Goal: Task Accomplishment & Management: Manage account settings

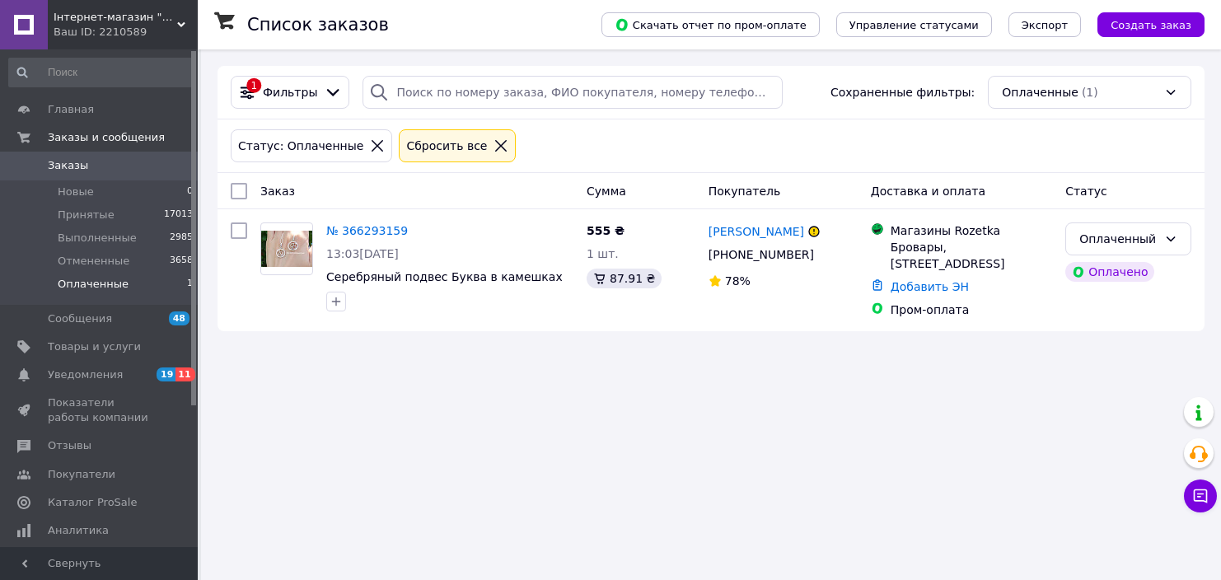
click at [331, 231] on link "№ 366293159" at bounding box center [367, 230] width 82 height 13
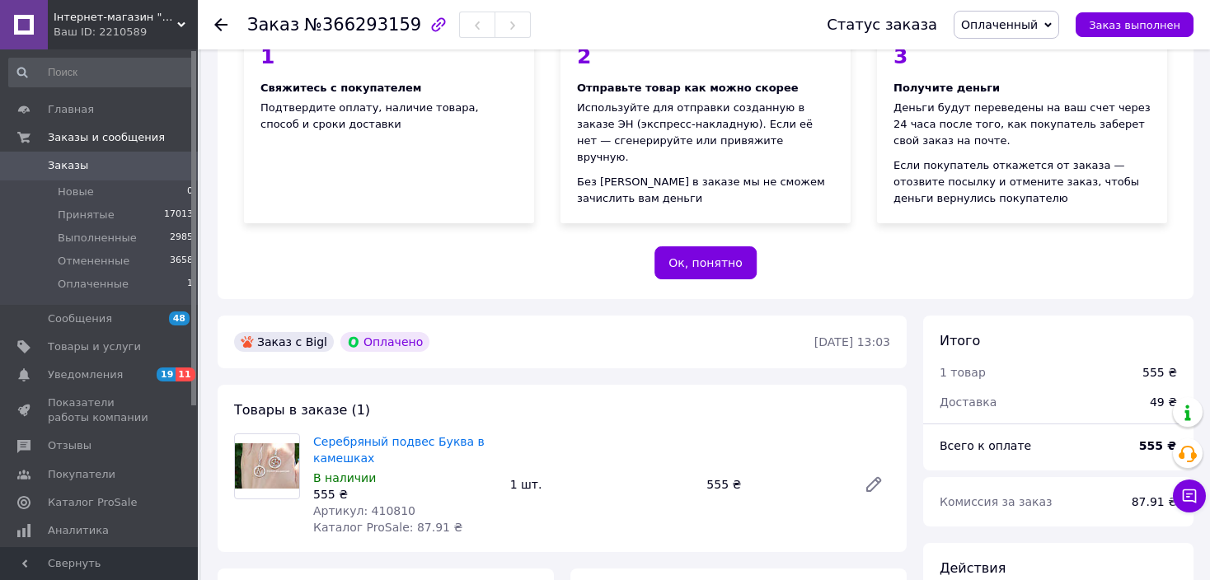
scroll to position [330, 0]
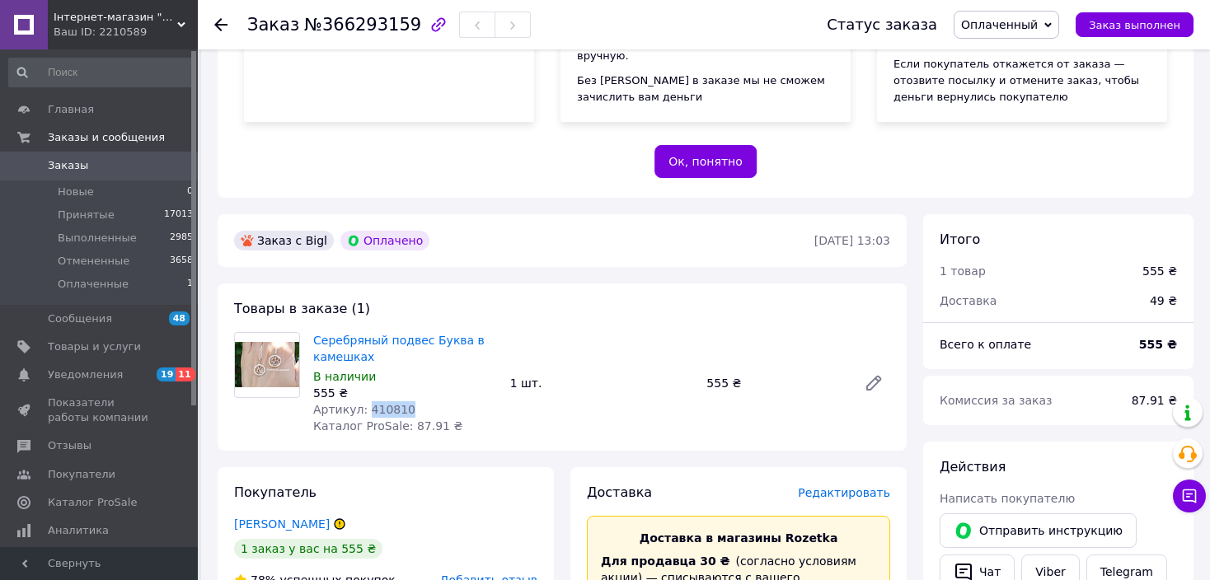
drag, startPoint x: 405, startPoint y: 405, endPoint x: 362, endPoint y: 411, distance: 43.3
click at [362, 411] on div "Артикул: 410810" at bounding box center [405, 409] width 184 height 16
copy span "410810"
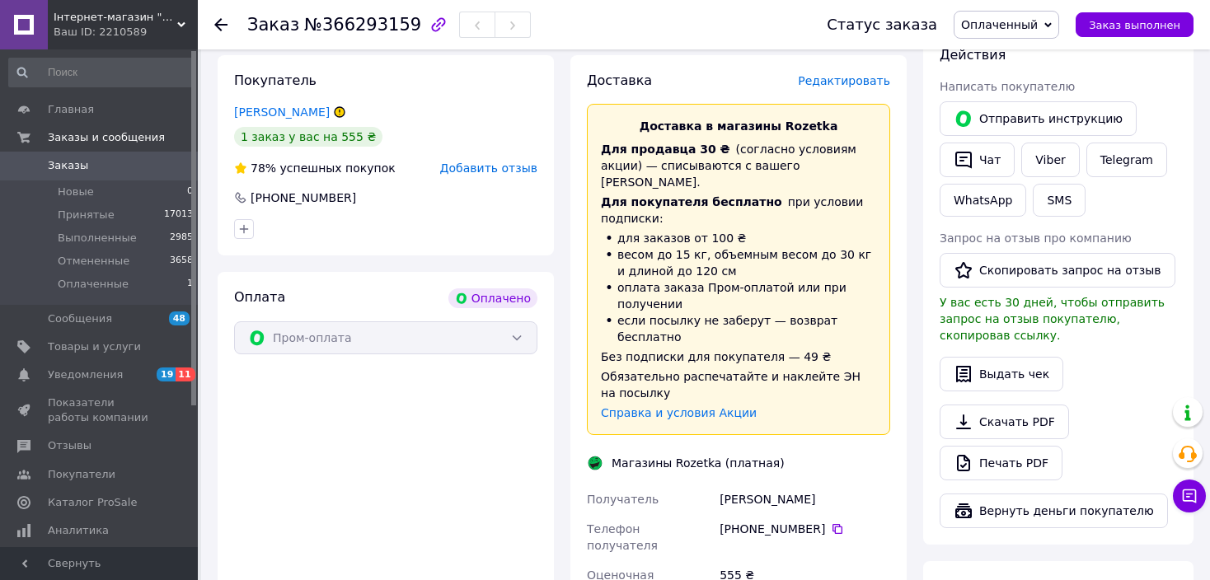
scroll to position [989, 0]
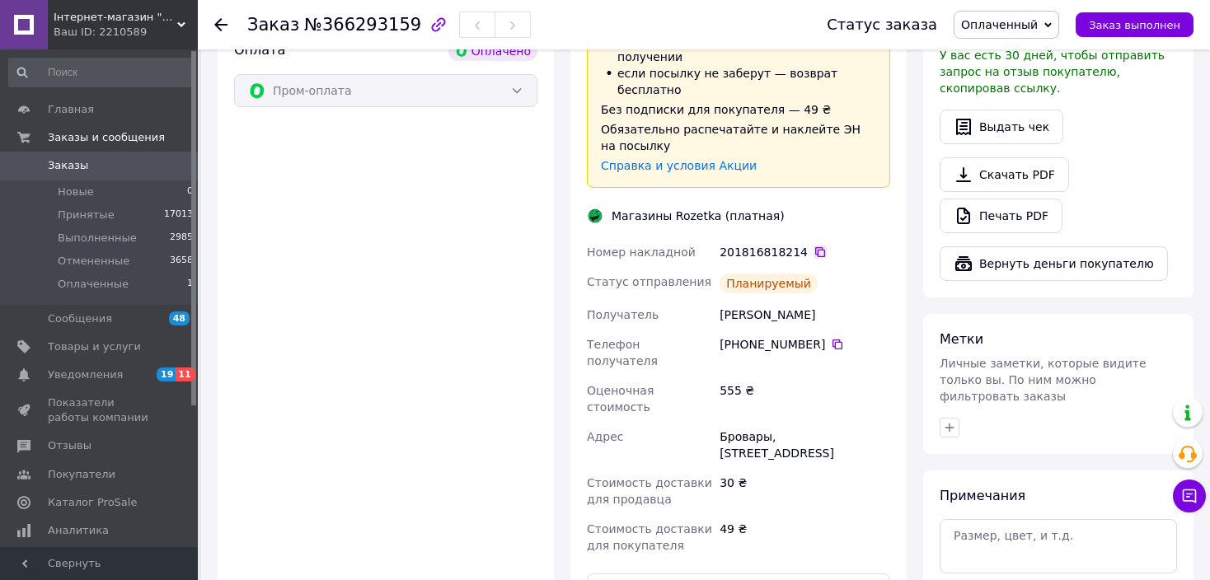
click at [815, 247] on icon at bounding box center [820, 252] width 10 height 10
click at [999, 21] on span "Оплаченный" at bounding box center [999, 24] width 77 height 13
click at [1004, 60] on li "Принят" at bounding box center [1006, 57] width 104 height 25
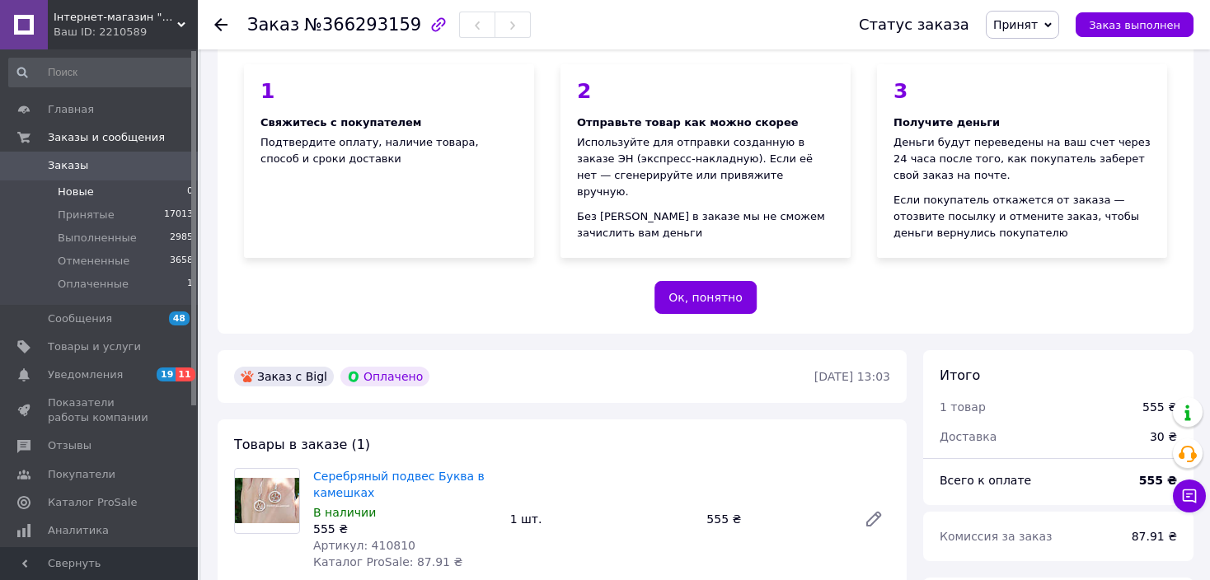
scroll to position [69, 0]
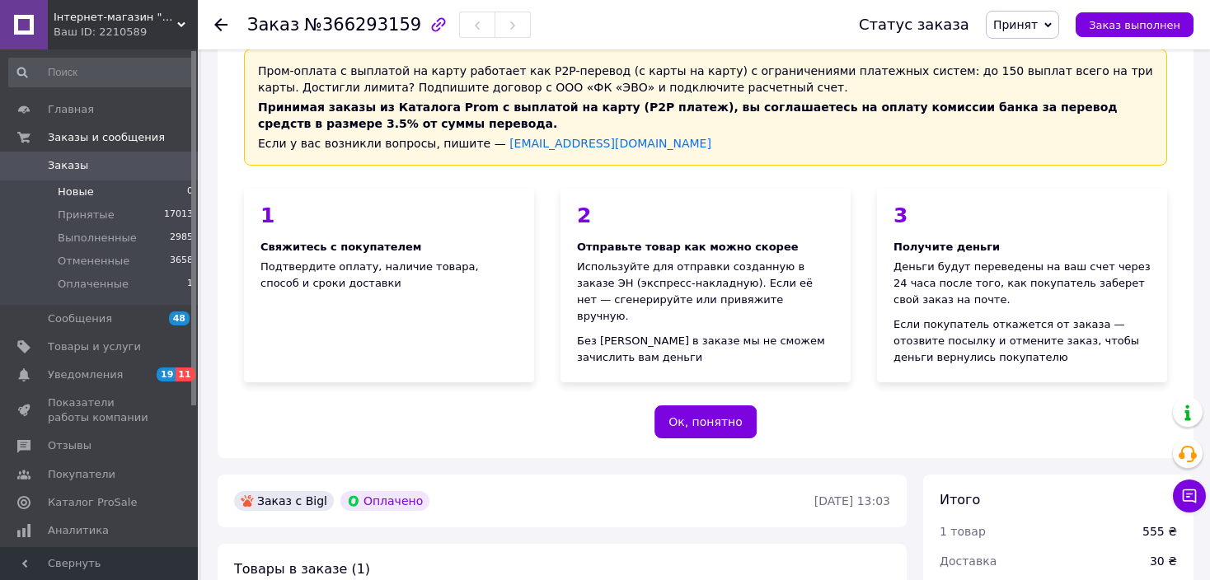
click at [68, 195] on span "Новые" at bounding box center [76, 192] width 36 height 15
